Goal: Complete application form

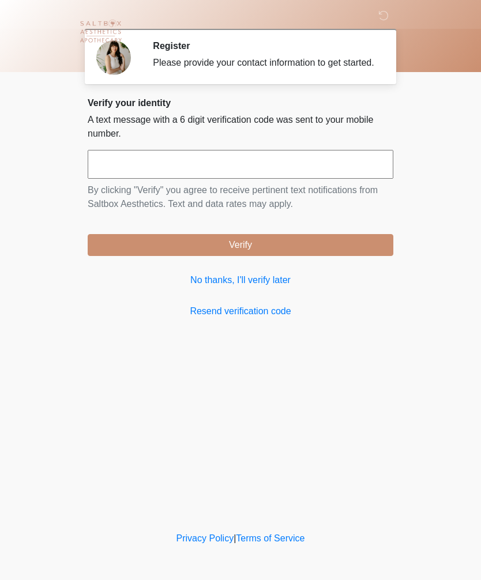
click at [110, 170] on input "text" at bounding box center [241, 164] width 306 height 29
type input "******"
click at [302, 252] on button "Verify" at bounding box center [241, 245] width 306 height 22
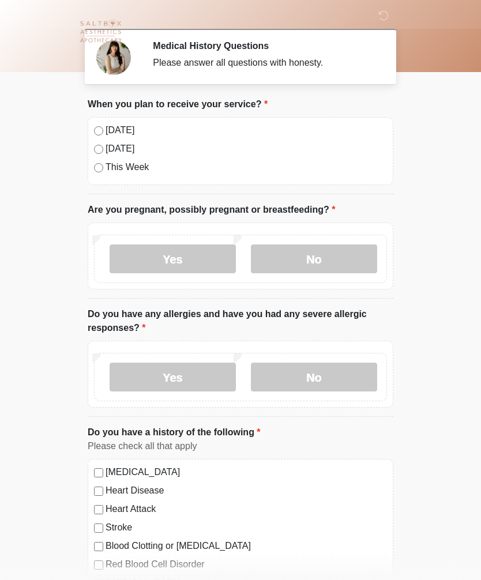
click at [334, 256] on label "No" at bounding box center [314, 259] width 126 height 29
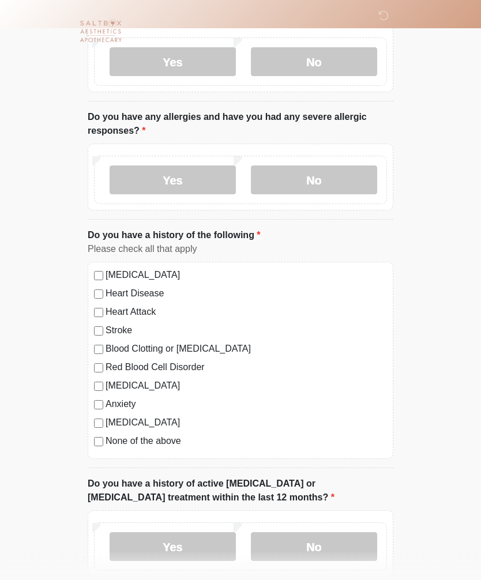
scroll to position [197, 0]
click at [322, 183] on label "No" at bounding box center [314, 180] width 126 height 29
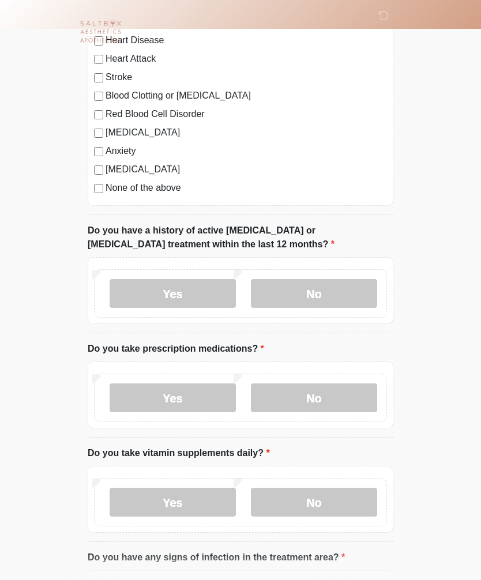
scroll to position [452, 0]
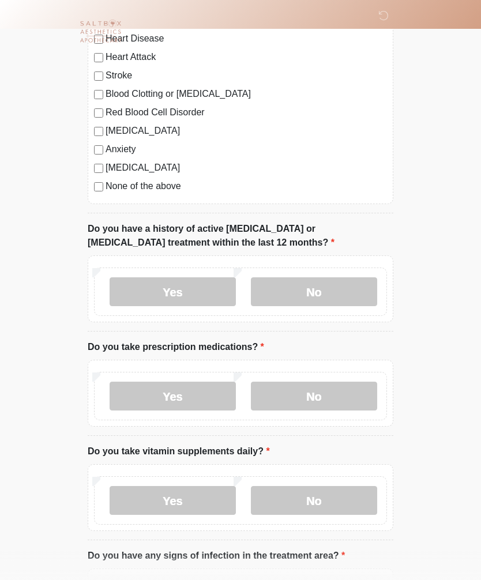
click at [313, 292] on label "No" at bounding box center [314, 291] width 126 height 29
click at [183, 394] on label "Yes" at bounding box center [173, 396] width 126 height 29
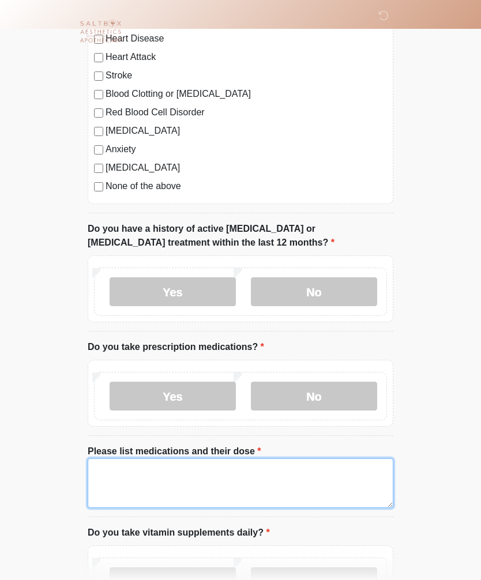
click at [112, 472] on textarea "Please list medications and their dose" at bounding box center [241, 484] width 306 height 50
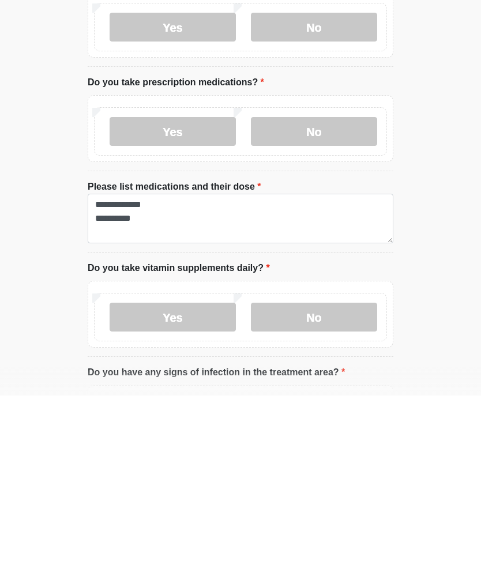
scroll to position [718, 0]
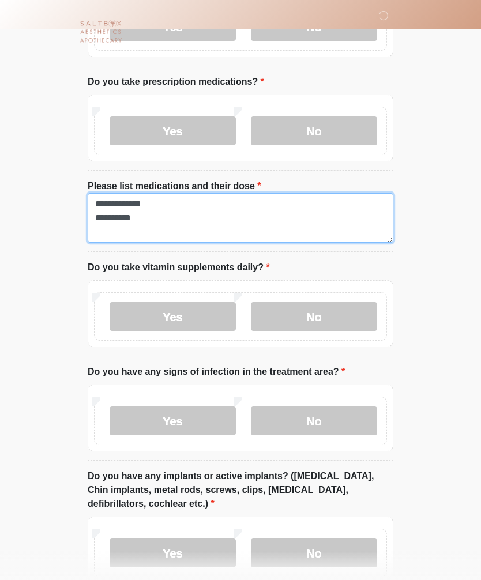
click at [175, 217] on textarea "**********" at bounding box center [241, 218] width 306 height 50
click at [171, 220] on textarea "**********" at bounding box center [241, 218] width 306 height 50
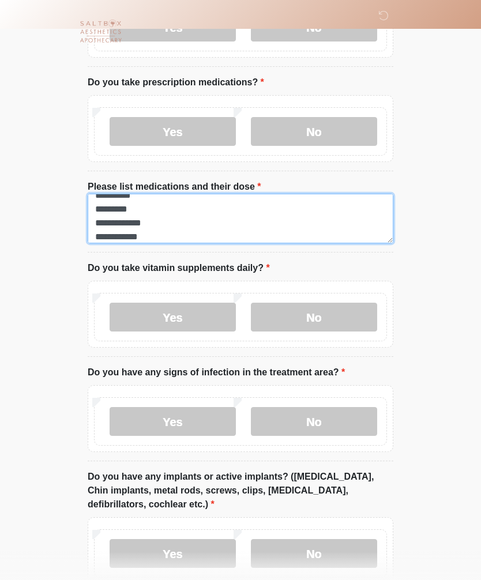
type textarea "**********"
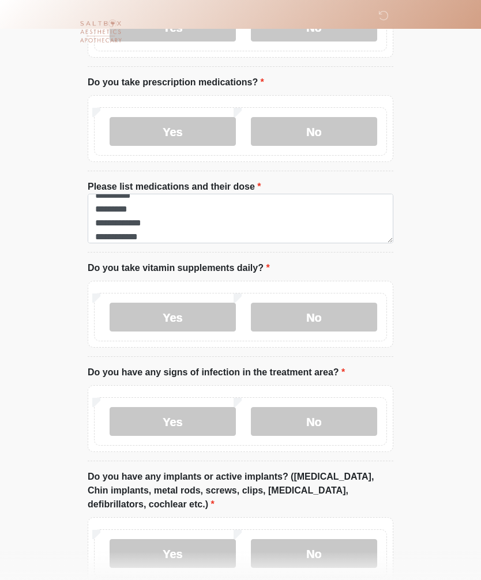
click at [202, 318] on label "Yes" at bounding box center [173, 317] width 126 height 29
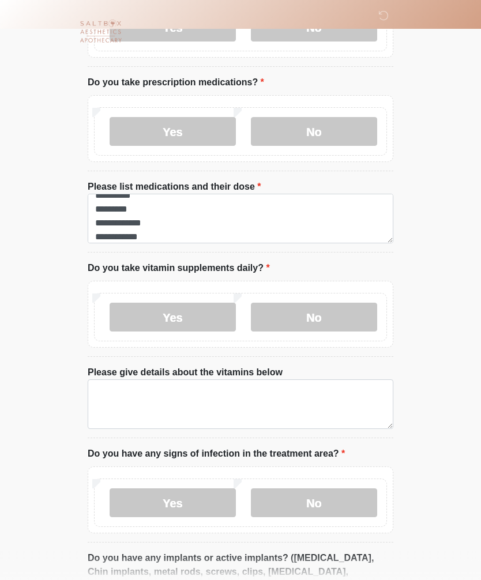
scroll to position [718, 0]
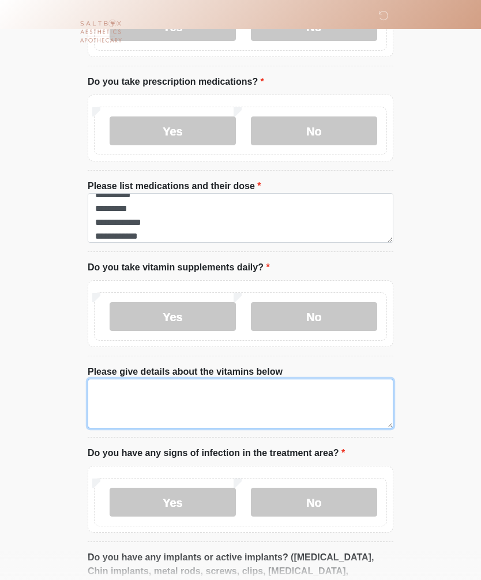
click at [114, 388] on textarea "Please give details about the vitamins below" at bounding box center [241, 404] width 306 height 50
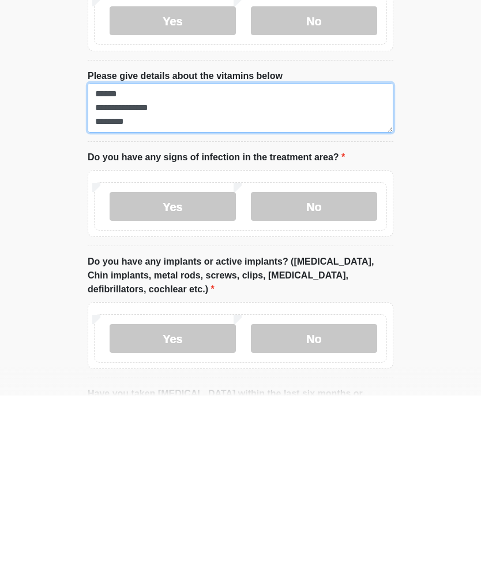
scroll to position [831, 0]
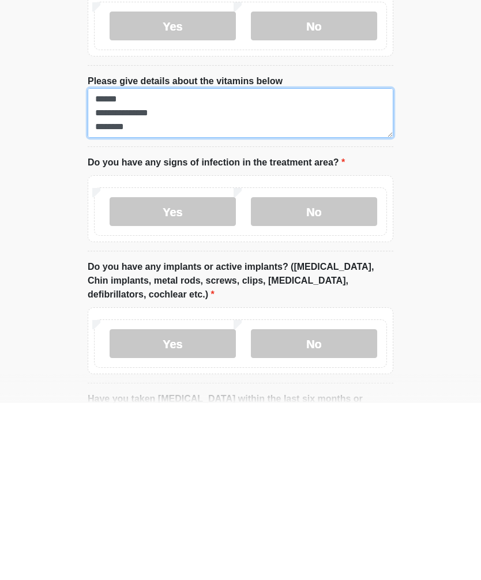
type textarea "**********"
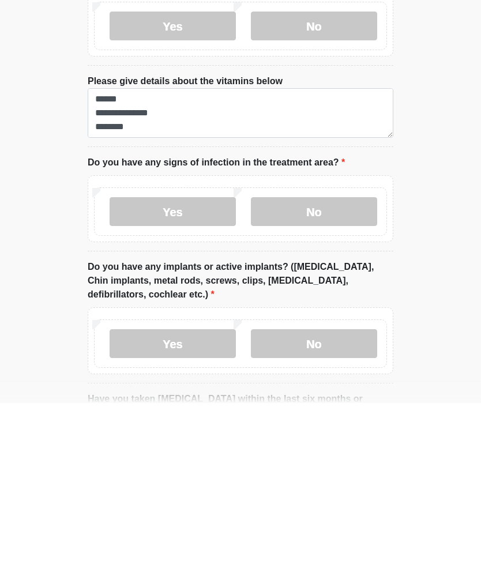
click at [314, 374] on label "No" at bounding box center [314, 388] width 126 height 29
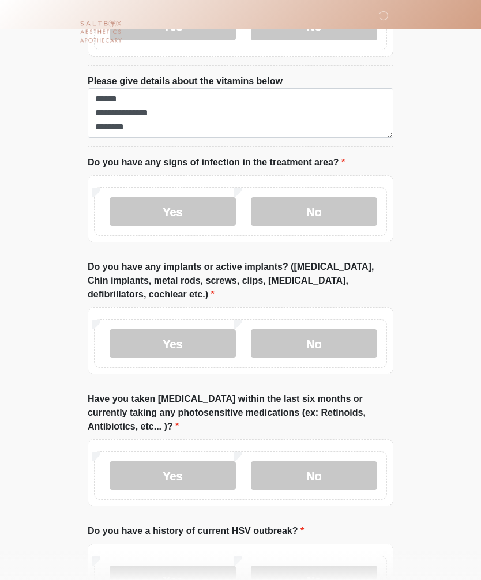
click at [314, 344] on label "No" at bounding box center [314, 343] width 126 height 29
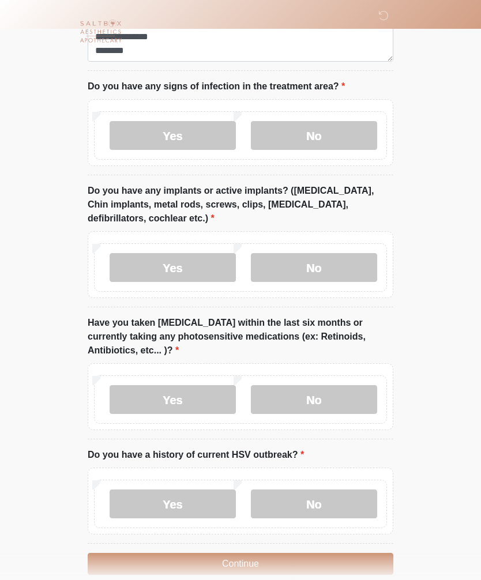
scroll to position [1100, 0]
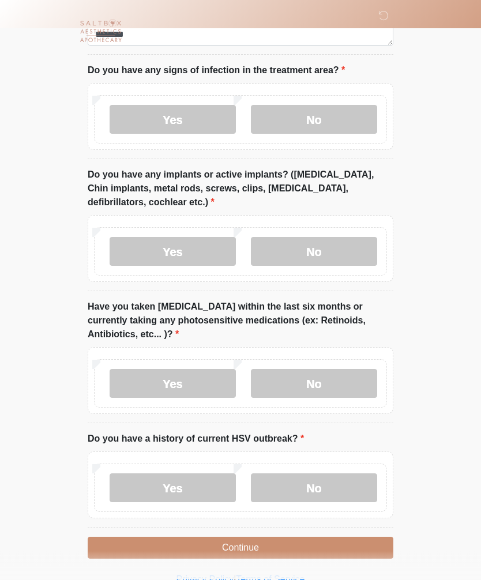
click at [317, 376] on label "No" at bounding box center [314, 384] width 126 height 29
click at [324, 487] on label "No" at bounding box center [314, 488] width 126 height 29
click at [264, 543] on button "Continue" at bounding box center [241, 549] width 306 height 22
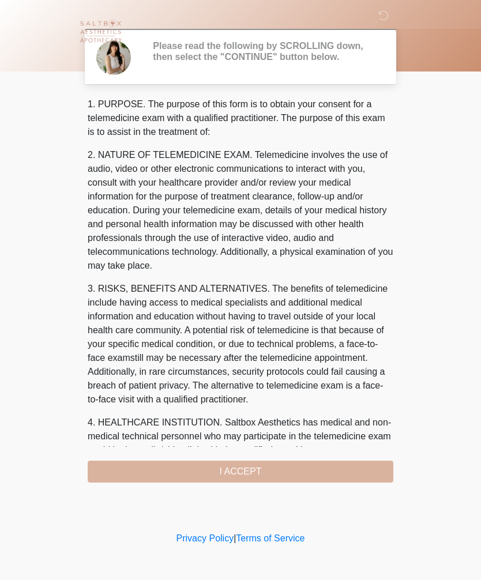
scroll to position [0, 0]
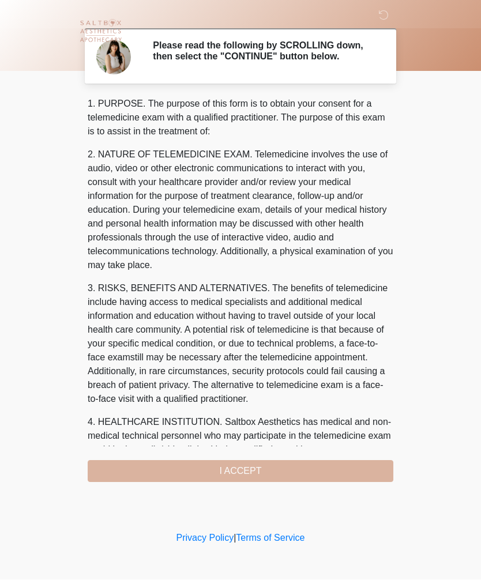
click at [270, 466] on div "1. PURPOSE. The purpose of this form is to obtain your consent for a telemedici…" at bounding box center [241, 289] width 306 height 385
click at [253, 468] on div "1. PURPOSE. The purpose of this form is to obtain your consent for a telemedici…" at bounding box center [241, 289] width 306 height 385
click at [243, 476] on div "1. PURPOSE. The purpose of this form is to obtain your consent for a telemedici…" at bounding box center [241, 289] width 306 height 385
click at [243, 477] on div "1. PURPOSE. The purpose of this form is to obtain your consent for a telemedici…" at bounding box center [241, 289] width 306 height 385
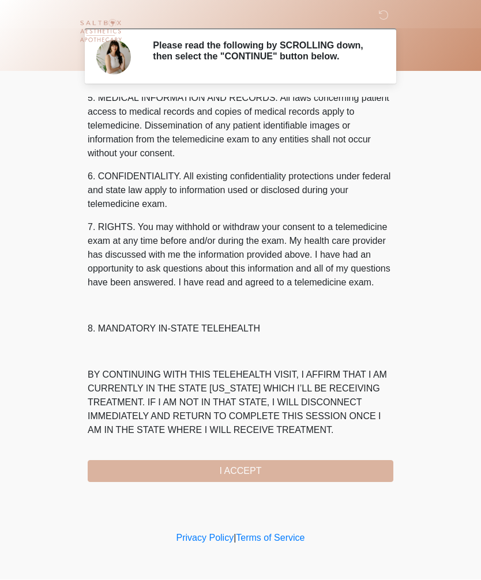
scroll to position [417, 0]
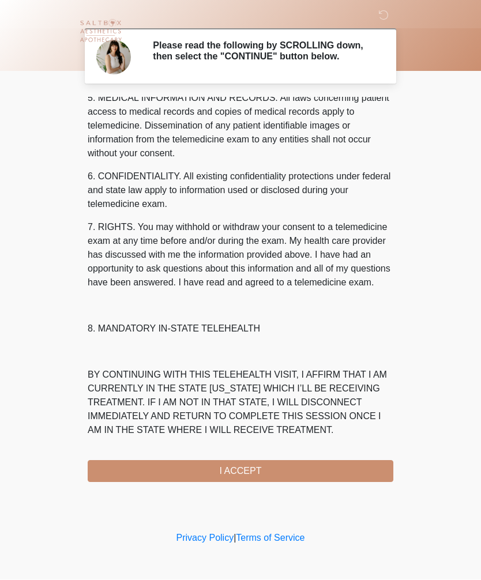
click at [263, 476] on button "I ACCEPT" at bounding box center [241, 472] width 306 height 22
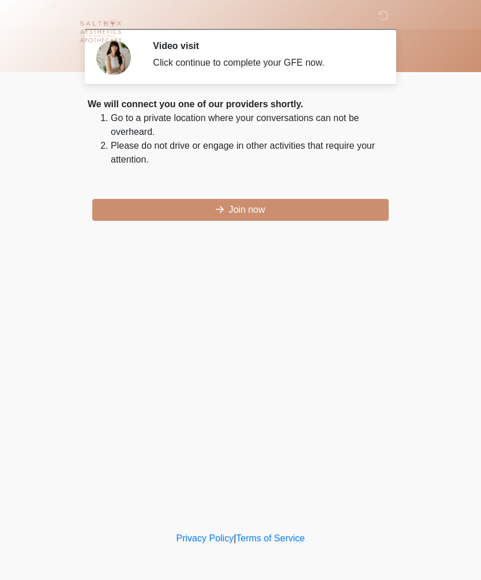
click at [245, 204] on button "Join now" at bounding box center [240, 210] width 297 height 22
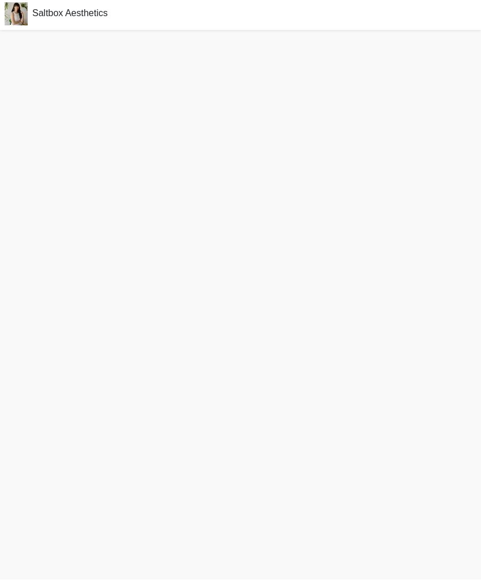
scroll to position [2, 0]
